Goal: Find specific page/section: Find specific page/section

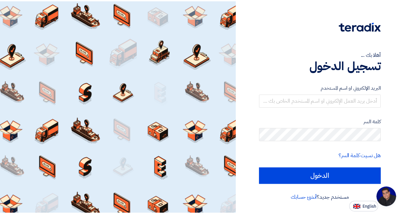
scroll to position [31, 0]
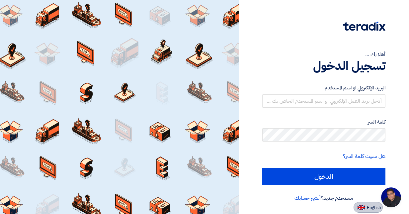
click at [373, 210] on span "English" at bounding box center [374, 207] width 14 height 5
type input "Sign in"
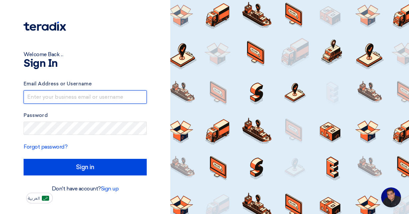
click at [46, 96] on input "text" at bounding box center [85, 96] width 123 height 13
paste input "[PERSON_NAME][EMAIL_ADDRESS][PERSON_NAME][DOMAIN_NAME]"
type input "[PERSON_NAME][EMAIL_ADDRESS][PERSON_NAME][DOMAIN_NAME]"
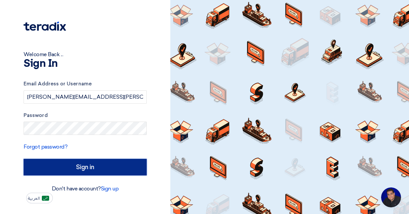
click at [56, 171] on input "Sign in" at bounding box center [85, 167] width 123 height 17
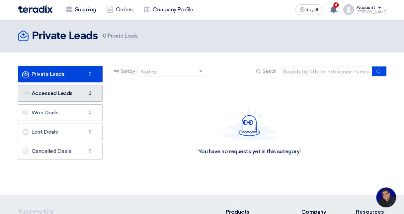
click at [53, 96] on link "Accessed Leads Accessed Leads 2" at bounding box center [60, 93] width 85 height 17
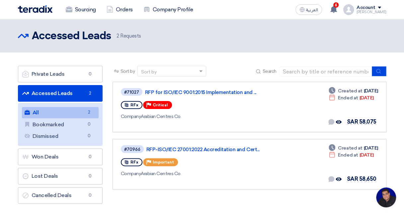
click at [386, 200] on span "Open chat" at bounding box center [386, 197] width 20 height 20
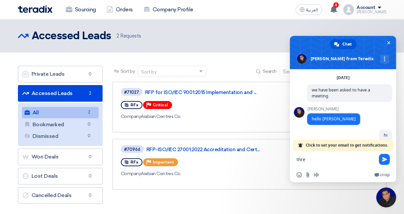
scroll to position [193, 0]
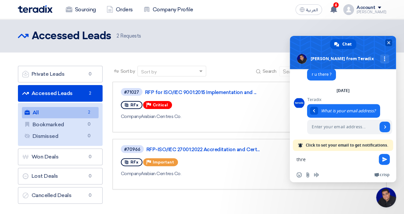
click at [389, 40] on span "Close chat" at bounding box center [388, 42] width 3 height 4
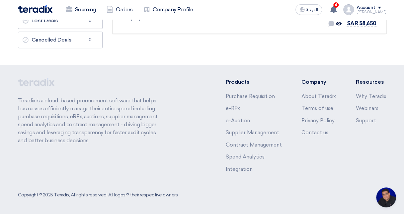
scroll to position [0, 0]
